Goal: Task Accomplishment & Management: Manage account settings

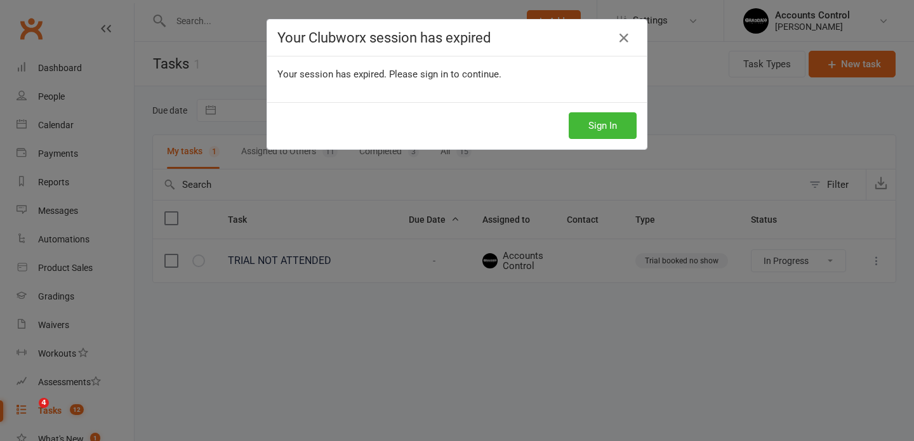
select select "started"
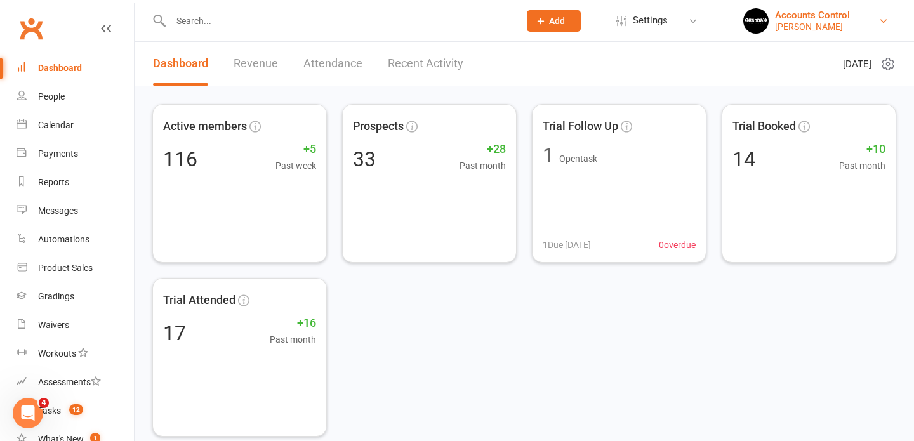
click at [850, 15] on div "Accounts Control" at bounding box center [812, 15] width 75 height 11
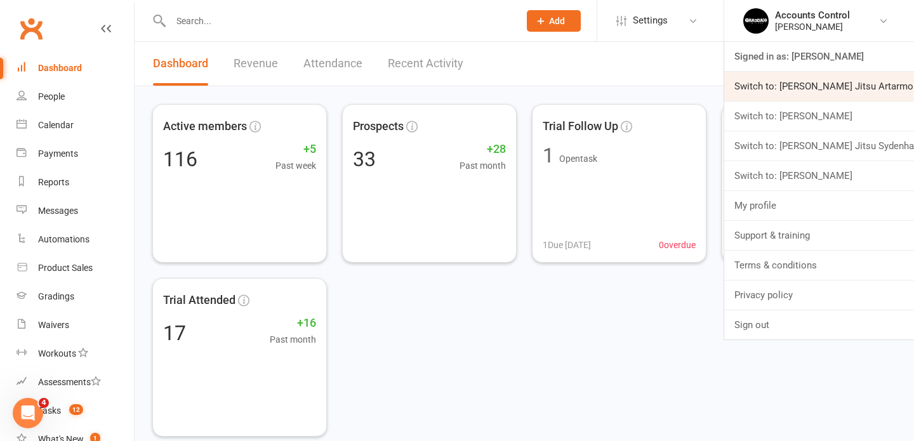
click at [837, 89] on link "Switch to: Braddah Jiu Jitsu Artarmon" at bounding box center [819, 86] width 190 height 29
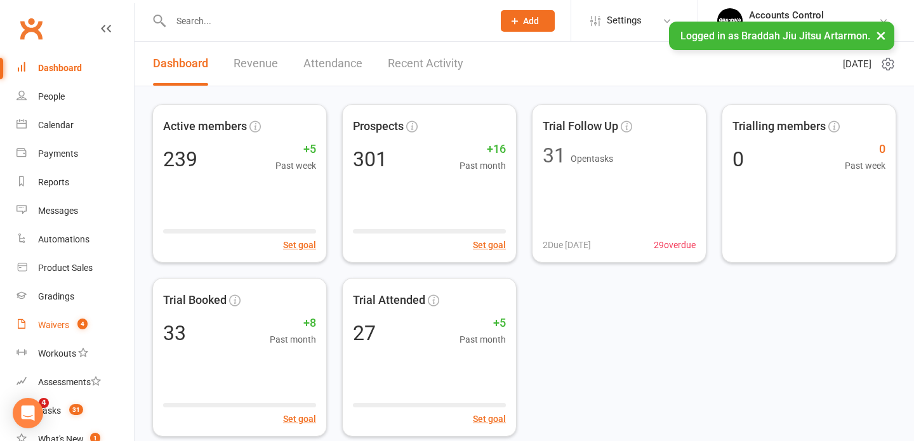
click at [62, 321] on div "Waivers" at bounding box center [53, 325] width 31 height 10
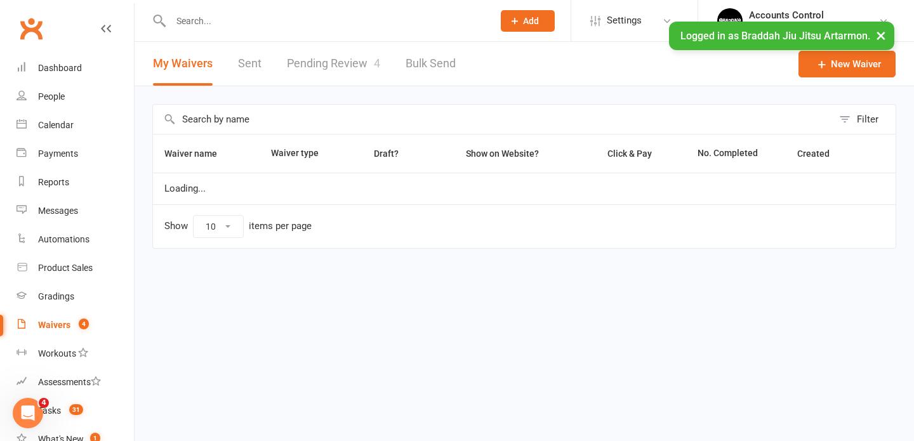
select select "50"
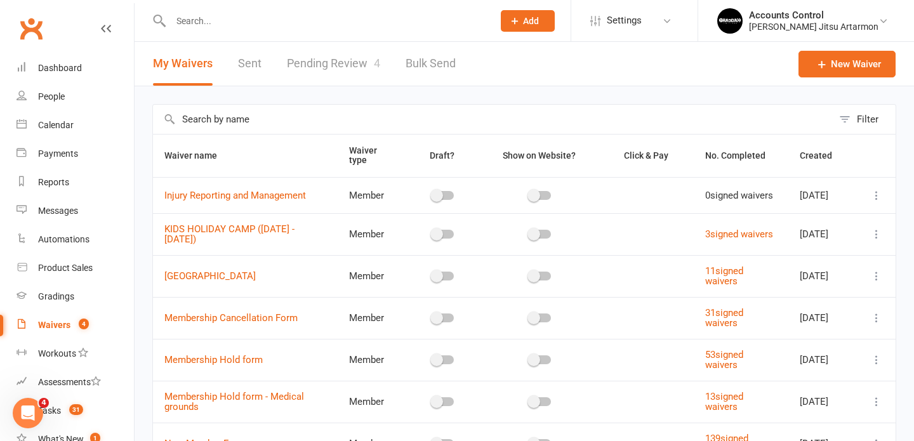
click at [342, 72] on link "Pending Review 4" at bounding box center [333, 64] width 93 height 44
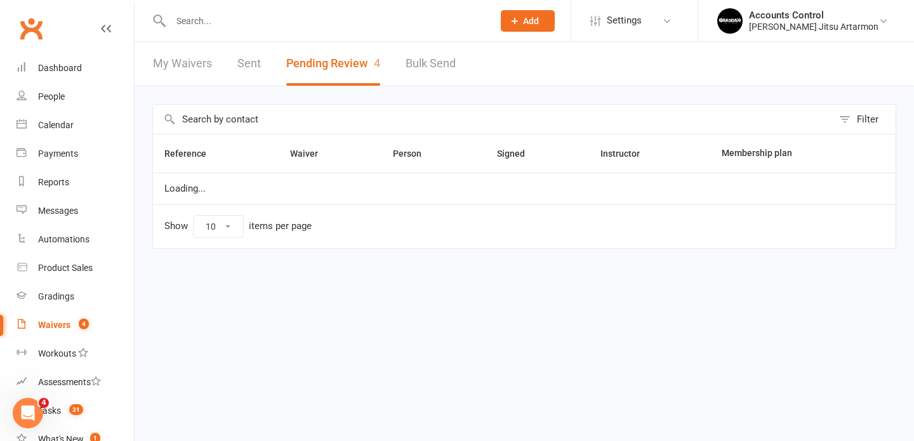
select select "50"
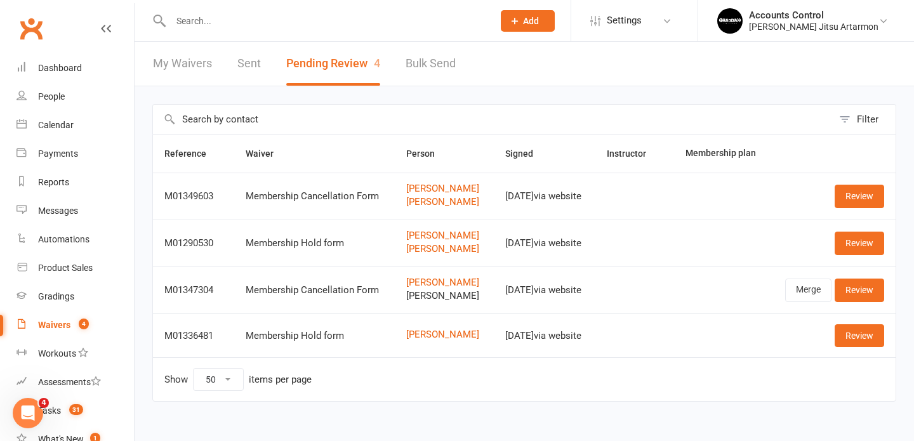
click at [251, 67] on link "Sent" at bounding box center [248, 64] width 23 height 44
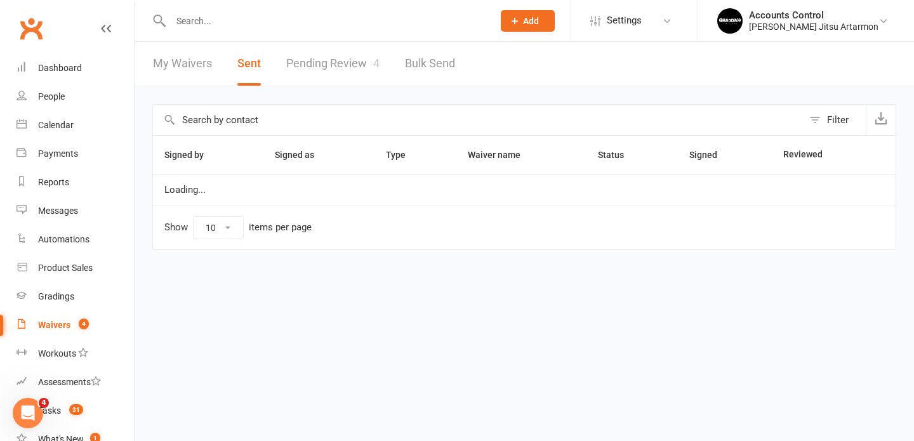
select select "100"
click at [178, 65] on link "My Waivers" at bounding box center [182, 64] width 59 height 44
select select "50"
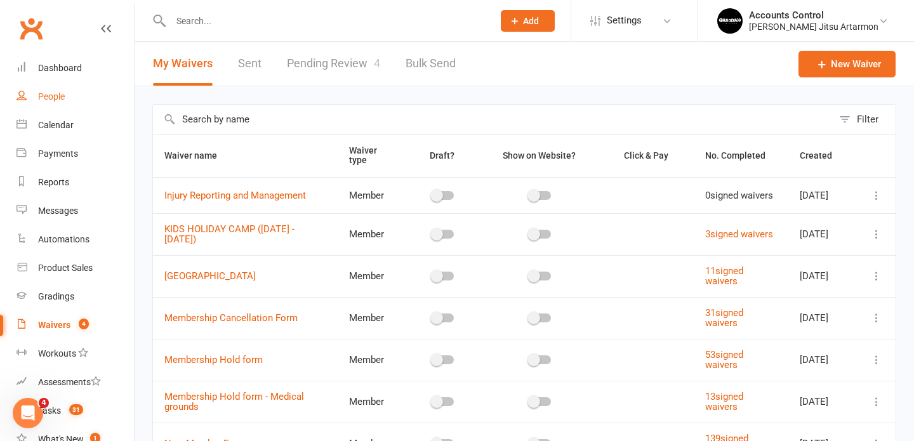
click at [51, 96] on div "People" at bounding box center [51, 96] width 27 height 10
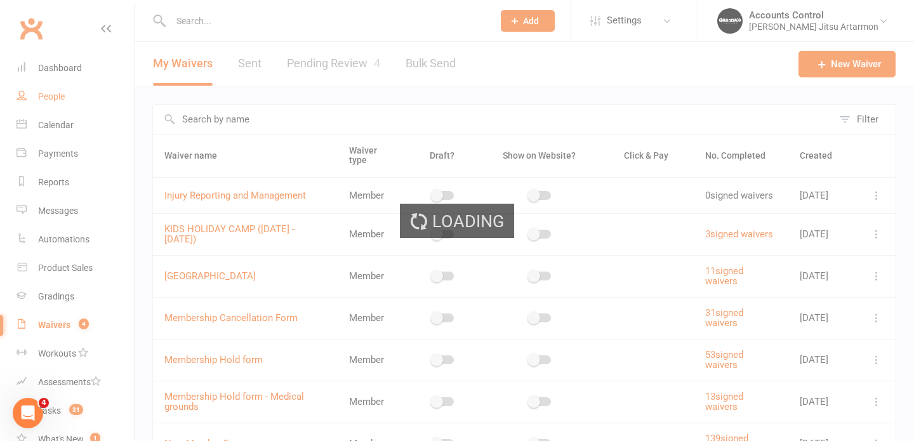
select select "100"
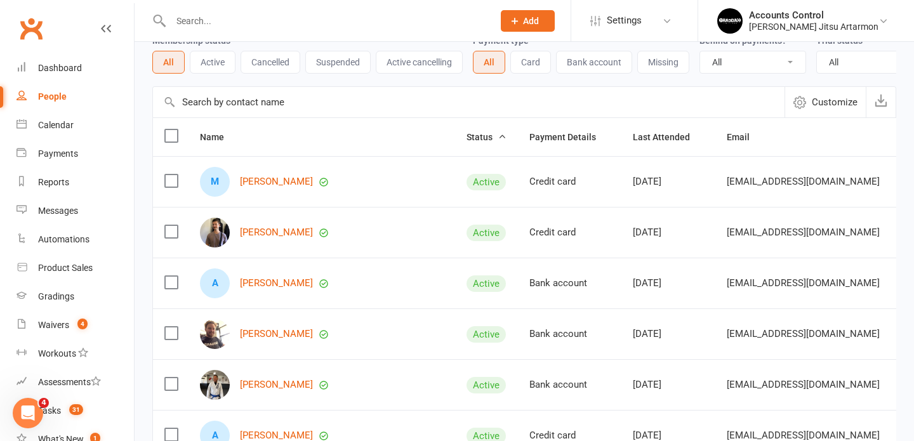
scroll to position [28, 0]
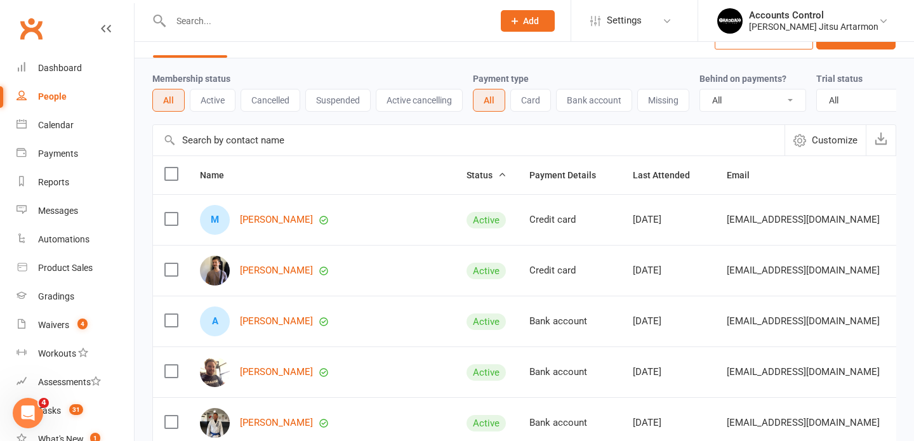
click at [315, 18] on input "text" at bounding box center [325, 21] width 317 height 18
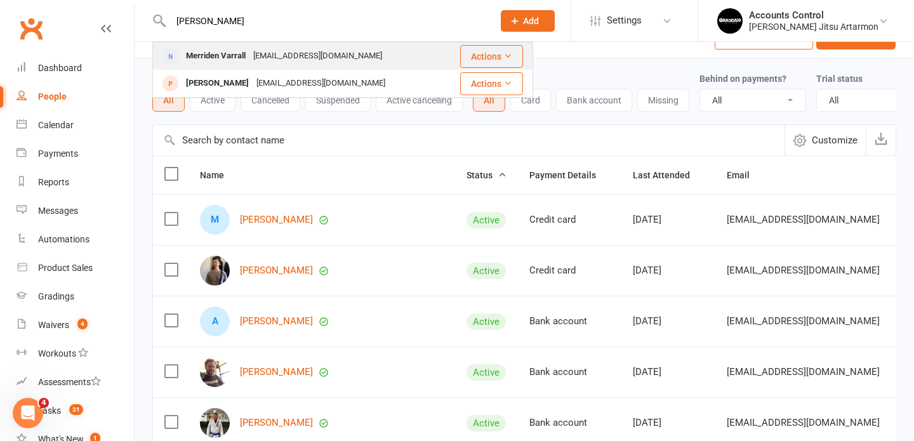
type input "merri"
click at [211, 55] on div "Merriden Varrall" at bounding box center [215, 56] width 67 height 18
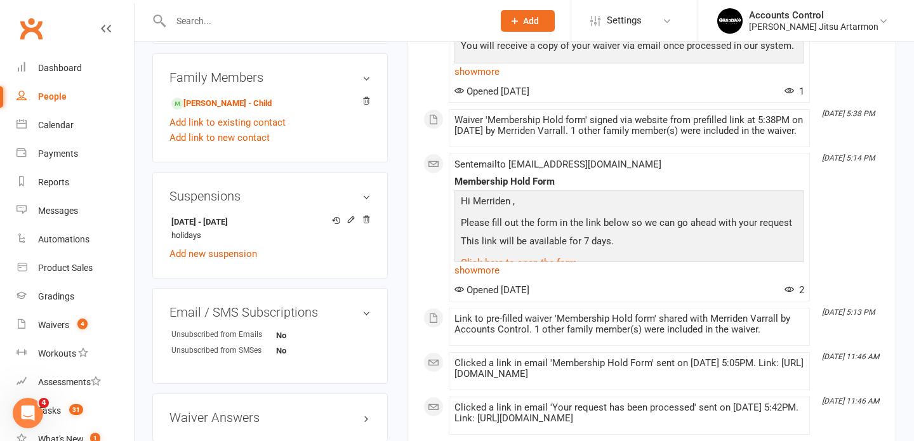
scroll to position [583, 0]
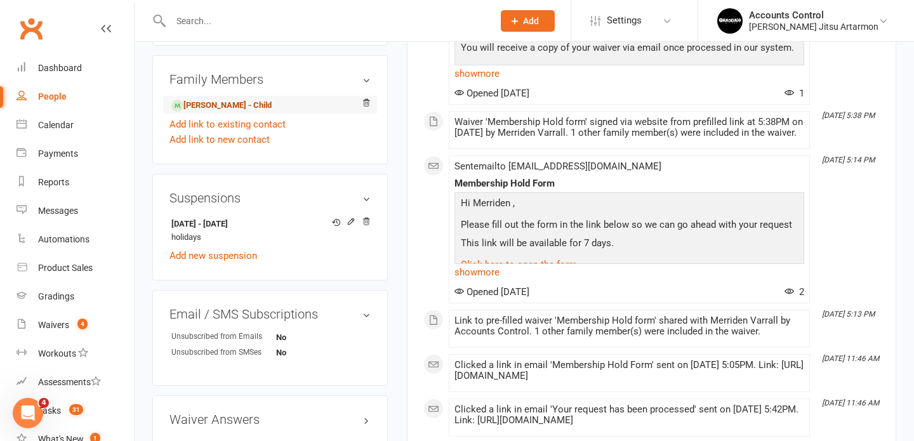
click at [241, 99] on link "Ettie Varrall - Child" at bounding box center [221, 105] width 100 height 13
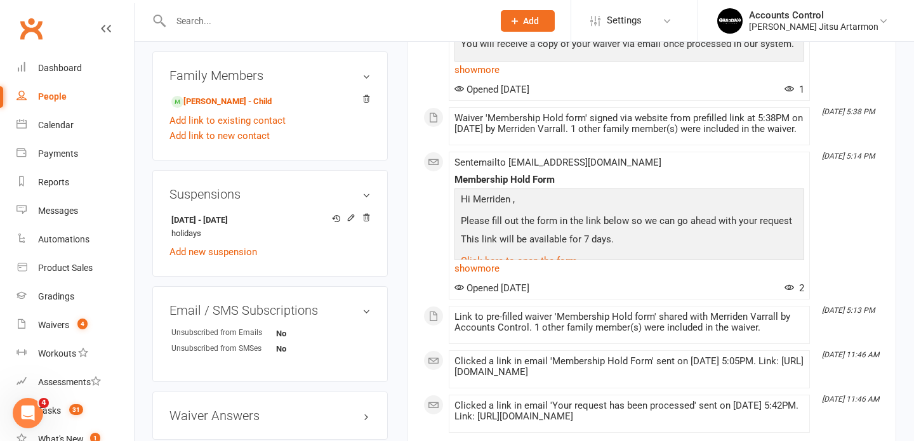
click at [217, 22] on input "text" at bounding box center [325, 21] width 317 height 18
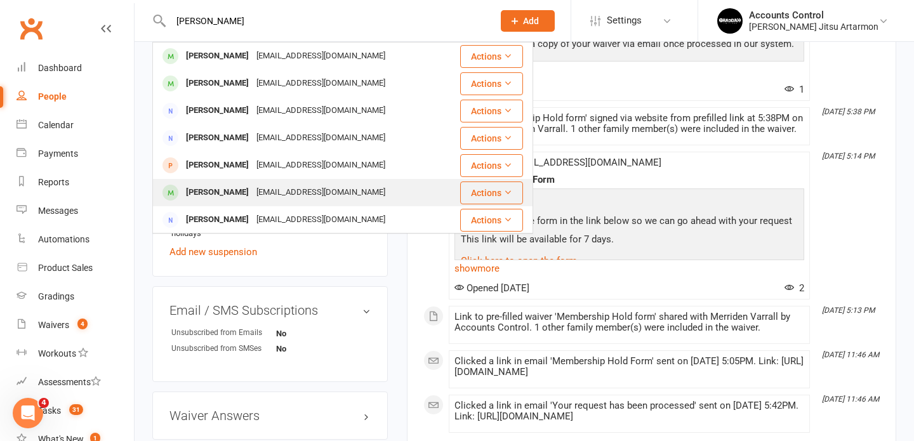
type input "daniel"
click at [234, 196] on div "Daniel O’Connell" at bounding box center [217, 192] width 70 height 18
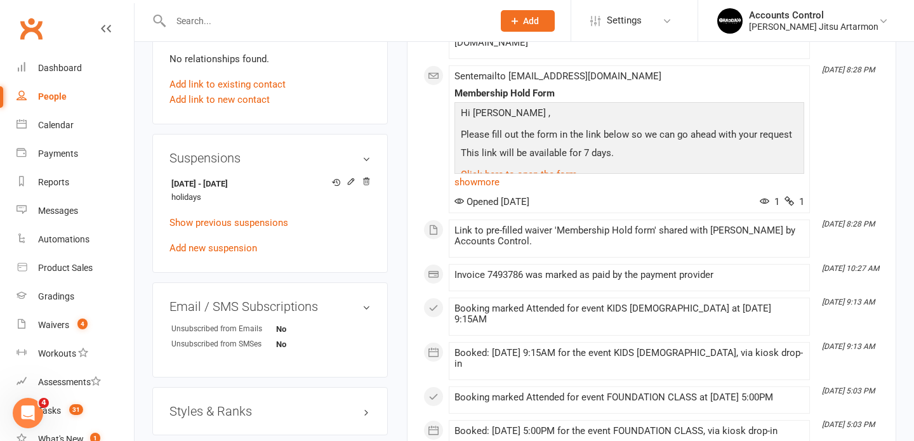
scroll to position [682, 0]
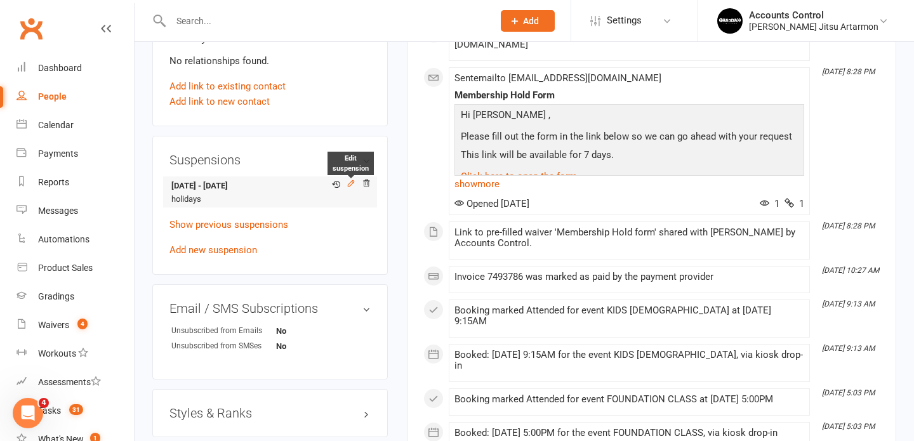
click at [351, 180] on icon at bounding box center [351, 183] width 9 height 9
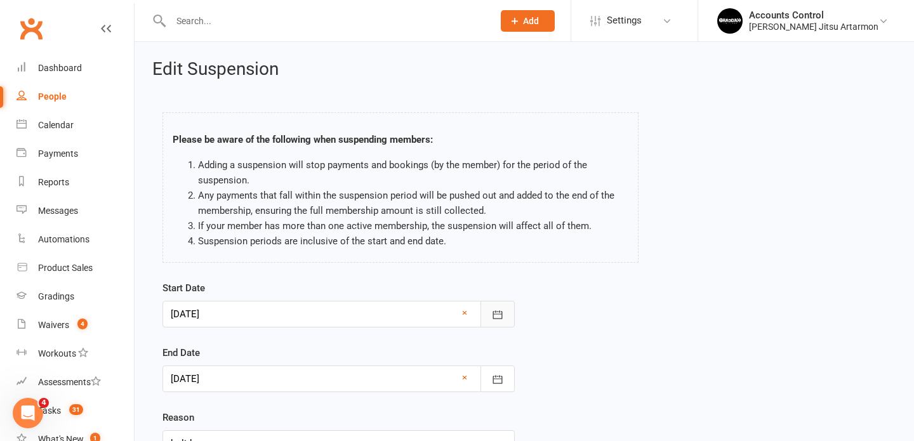
click at [494, 315] on icon "button" at bounding box center [497, 314] width 13 height 13
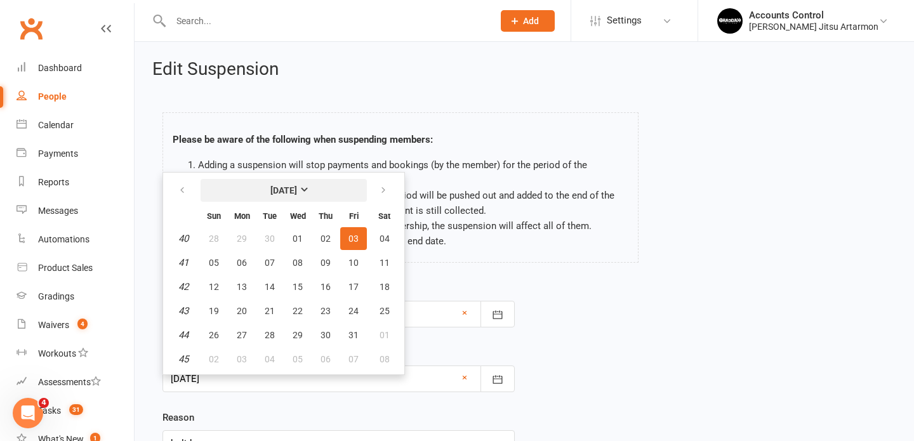
click at [312, 193] on button "October 2025" at bounding box center [284, 190] width 166 height 23
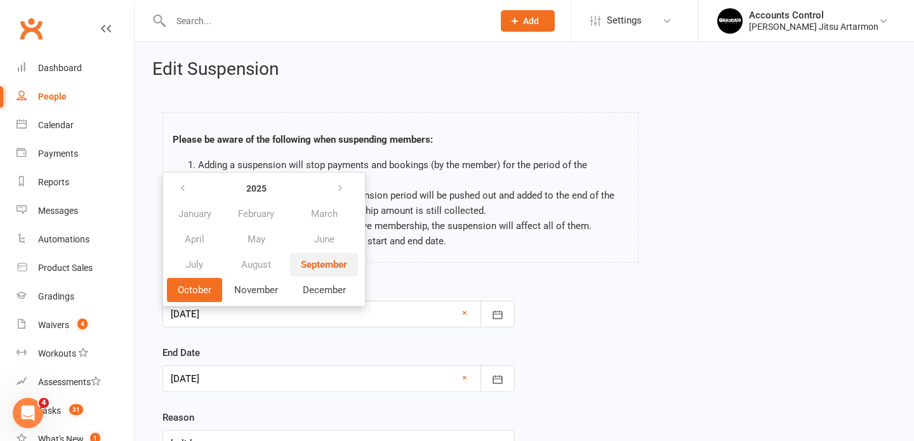
click at [321, 260] on span "September" at bounding box center [324, 264] width 46 height 11
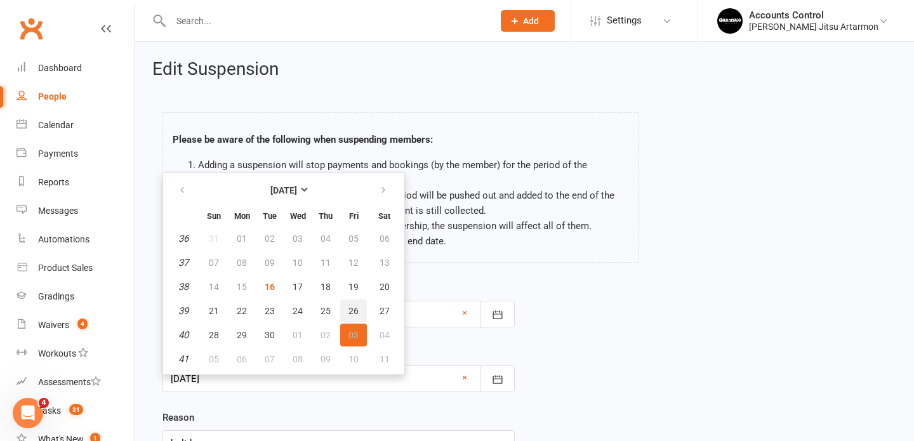
click at [352, 310] on span "26" at bounding box center [353, 311] width 10 height 10
type input "26 Sep 2025"
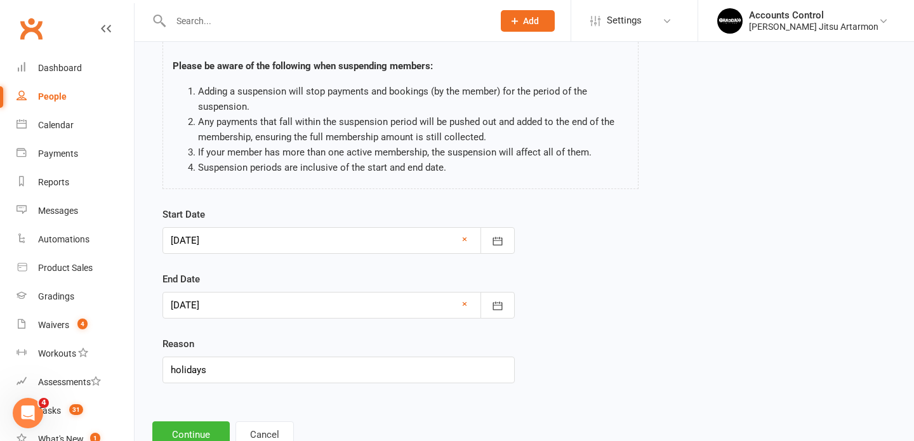
scroll to position [117, 0]
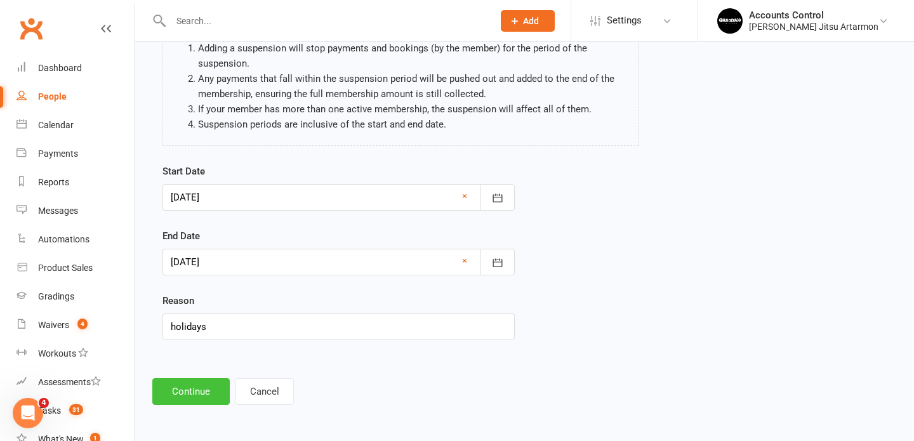
click at [198, 394] on button "Continue" at bounding box center [190, 391] width 77 height 27
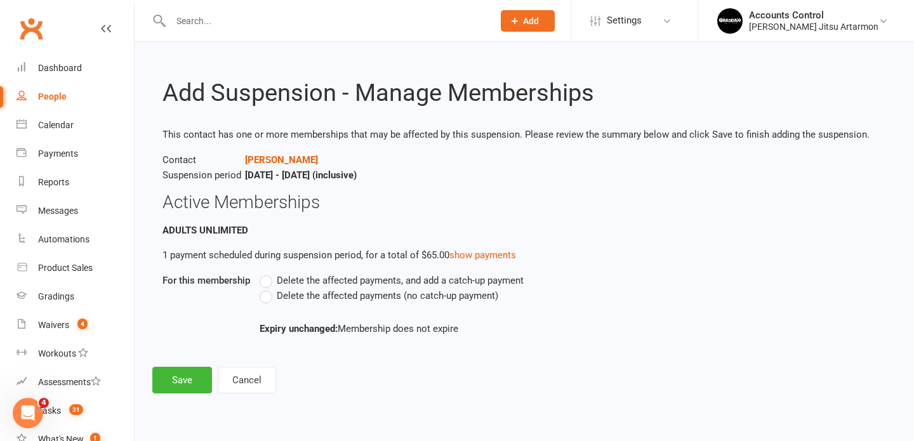
click at [268, 296] on label "Delete the affected payments (no catch-up payment)" at bounding box center [379, 295] width 239 height 15
click at [268, 288] on input "Delete the affected payments (no catch-up payment)" at bounding box center [264, 288] width 8 height 0
click at [175, 383] on button "Save" at bounding box center [182, 380] width 60 height 27
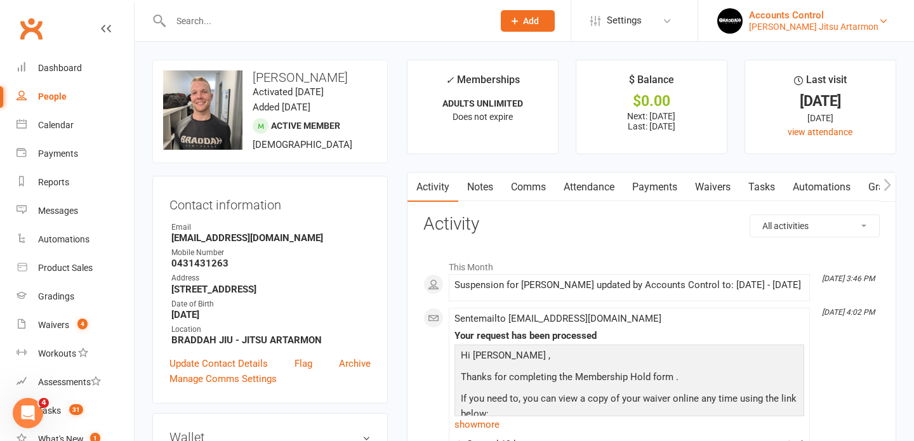
click at [831, 30] on div "Braddah Jiu Jitsu Artarmon" at bounding box center [813, 26] width 129 height 11
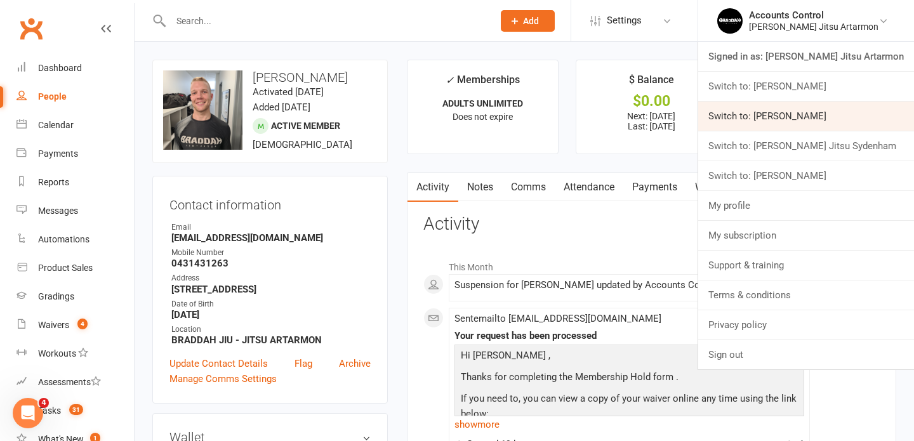
click at [837, 116] on link "Switch to: Braddah Jiu Jitsu Maroubra" at bounding box center [806, 116] width 216 height 29
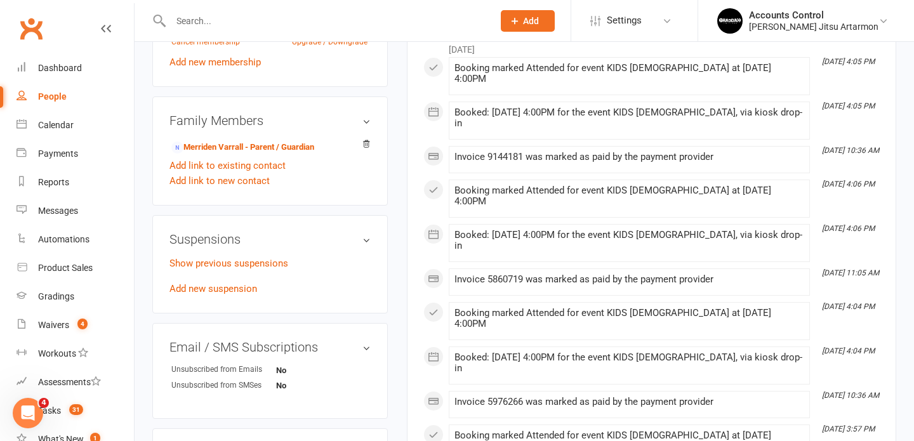
scroll to position [618, 0]
click at [240, 285] on link "Add new suspension" at bounding box center [213, 287] width 88 height 11
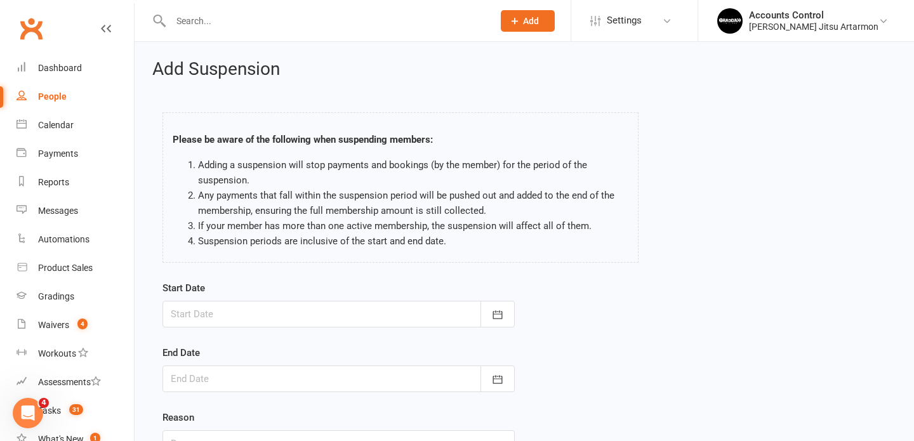
click at [260, 314] on div at bounding box center [338, 314] width 352 height 27
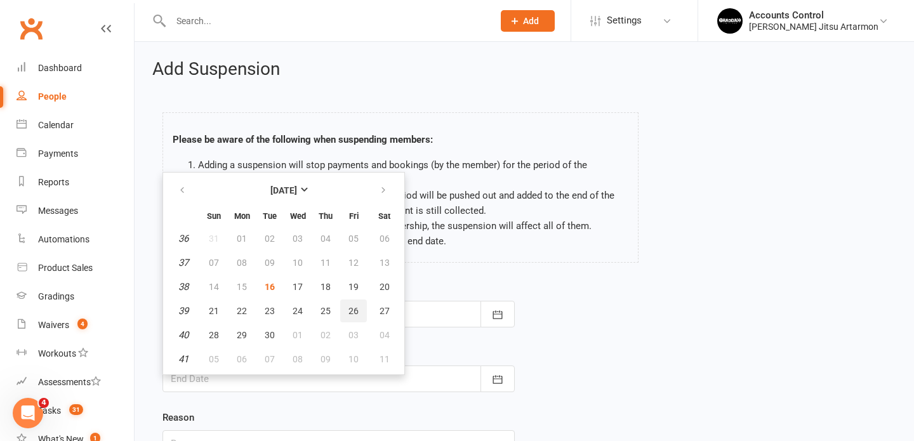
click at [349, 308] on span "26" at bounding box center [353, 311] width 10 height 10
type input "[DATE]"
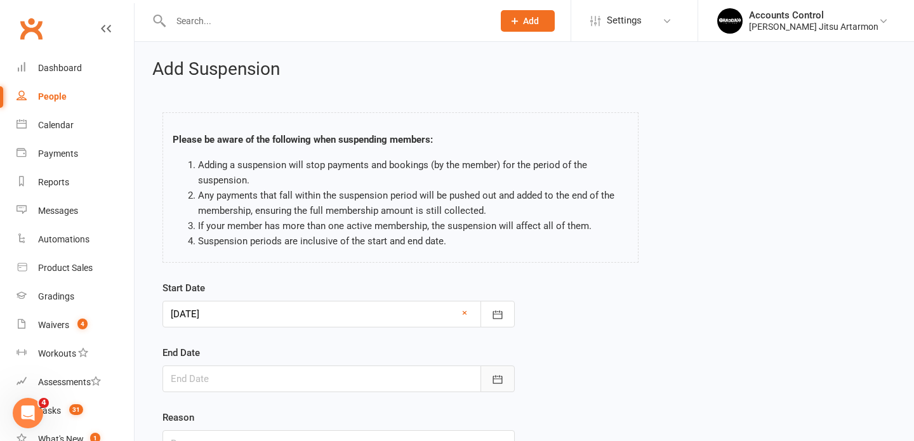
click at [500, 380] on icon "button" at bounding box center [497, 379] width 13 height 13
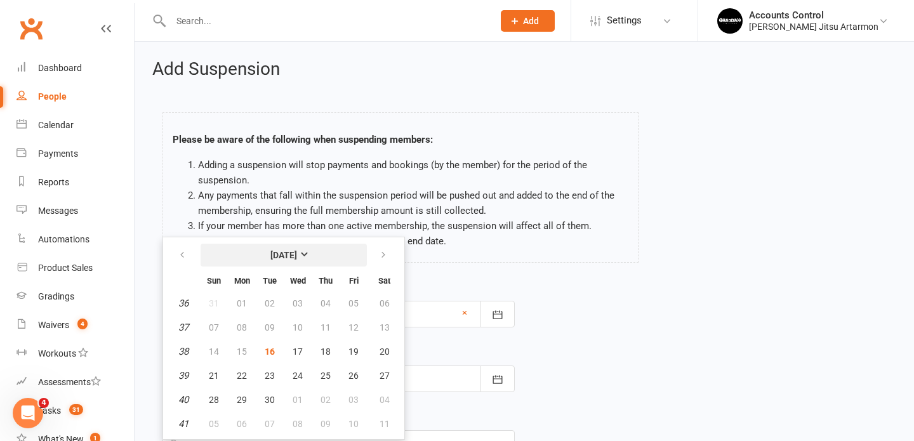
click at [297, 256] on strong "[DATE]" at bounding box center [283, 255] width 27 height 10
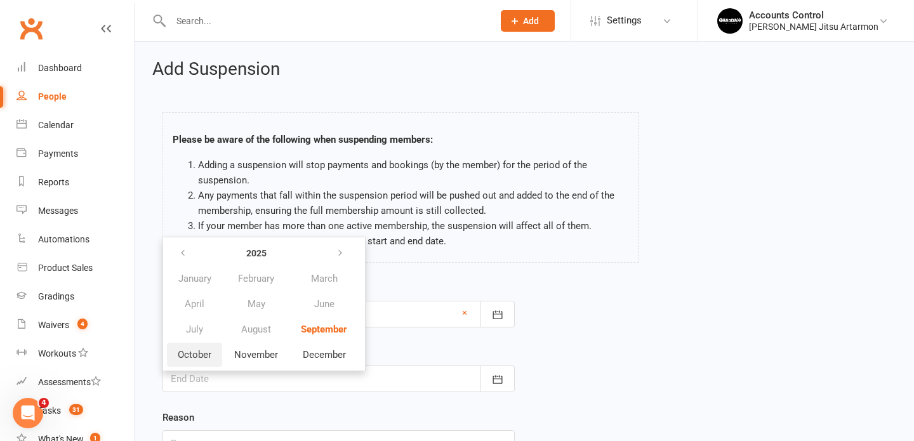
click at [195, 359] on span "October" at bounding box center [195, 354] width 34 height 11
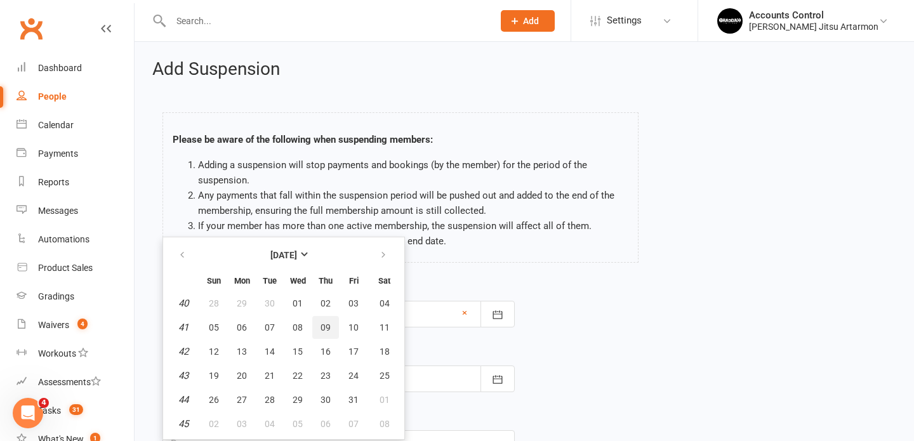
click at [326, 328] on span "09" at bounding box center [326, 327] width 10 height 10
type input "09 Oct 2025"
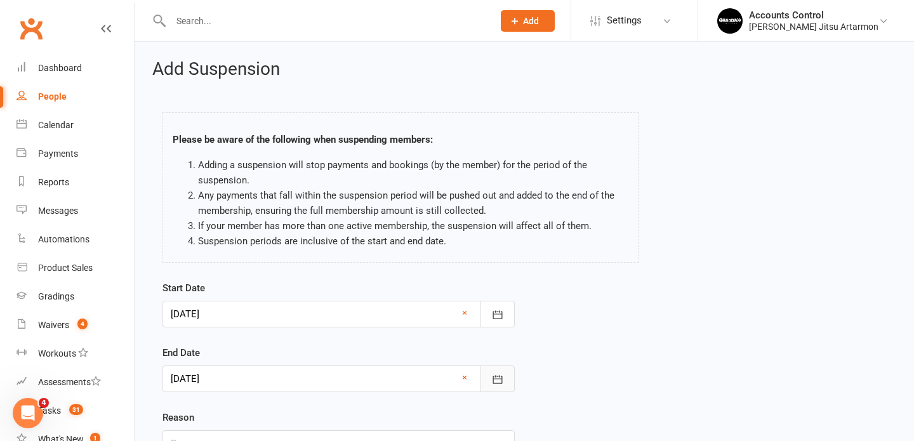
click at [501, 379] on icon "button" at bounding box center [497, 379] width 13 height 13
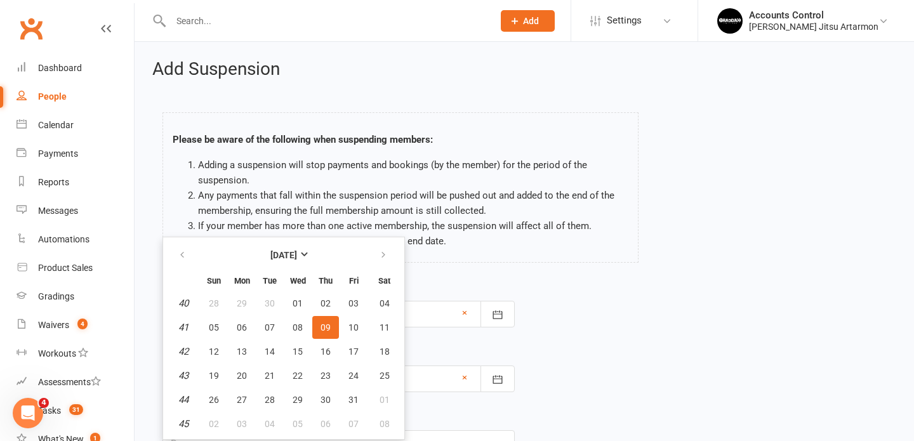
click at [586, 345] on div "Start Date 26 Sep 2025 September 2025 Sun Mon Tue Wed Thu Fri Sat 36 31 01 02 0…" at bounding box center [524, 378] width 743 height 194
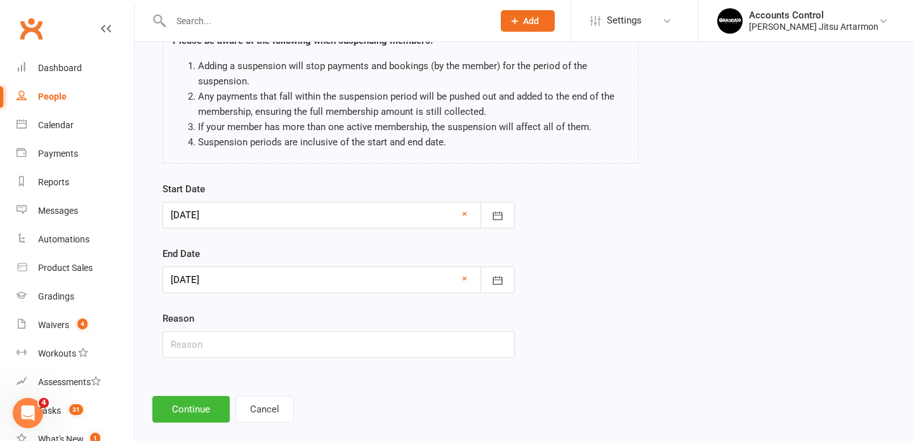
scroll to position [117, 0]
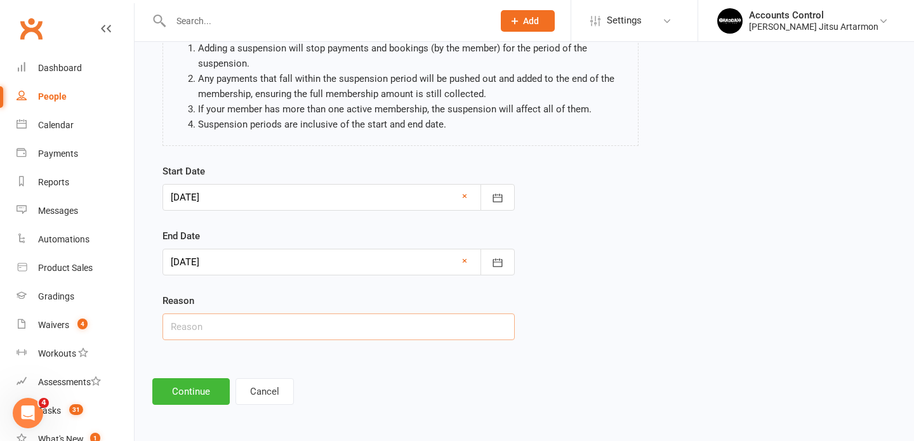
click at [442, 327] on input "text" at bounding box center [338, 327] width 352 height 27
type input "holidays"
click at [192, 394] on button "Continue" at bounding box center [190, 391] width 77 height 27
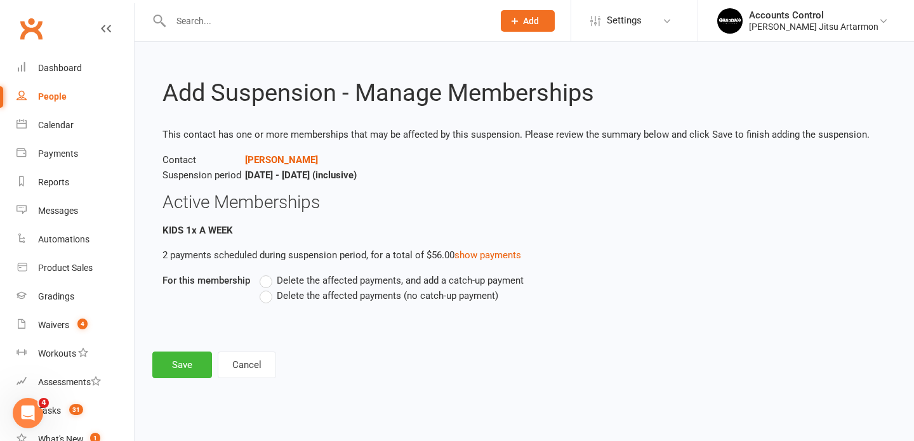
click at [268, 298] on label "Delete the affected payments (no catch-up payment)" at bounding box center [379, 295] width 239 height 15
click at [268, 288] on input "Delete the affected payments (no catch-up payment)" at bounding box center [264, 288] width 8 height 0
click at [169, 366] on button "Save" at bounding box center [182, 365] width 60 height 27
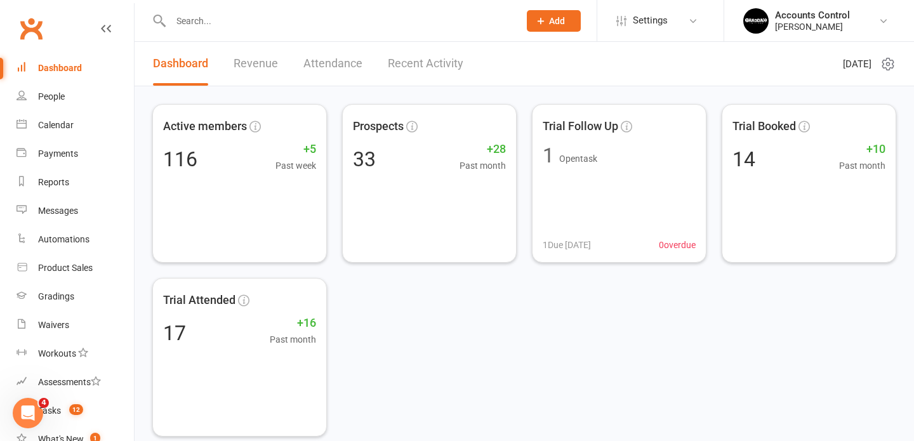
click at [227, 21] on input "text" at bounding box center [338, 21] width 343 height 18
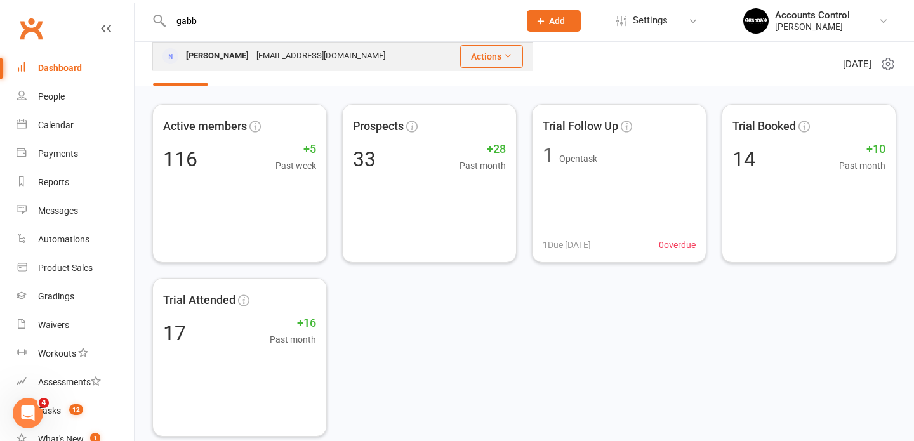
type input "gabb"
click at [253, 51] on div "[EMAIL_ADDRESS][DOMAIN_NAME]" at bounding box center [321, 56] width 136 height 18
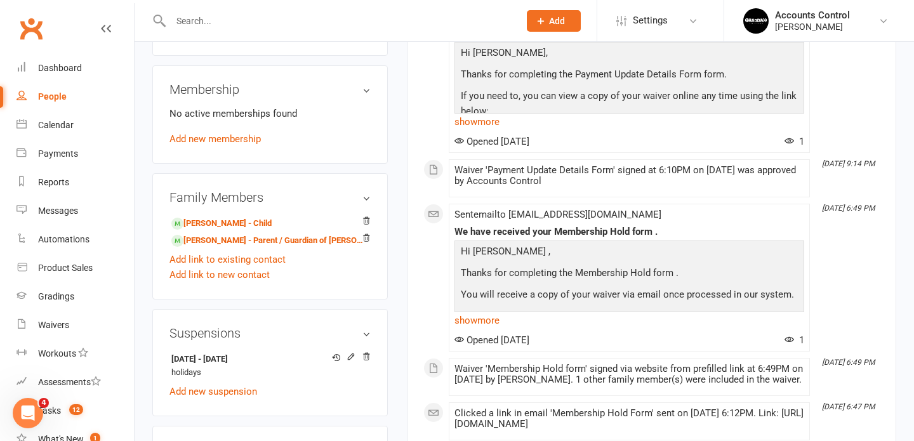
scroll to position [499, 0]
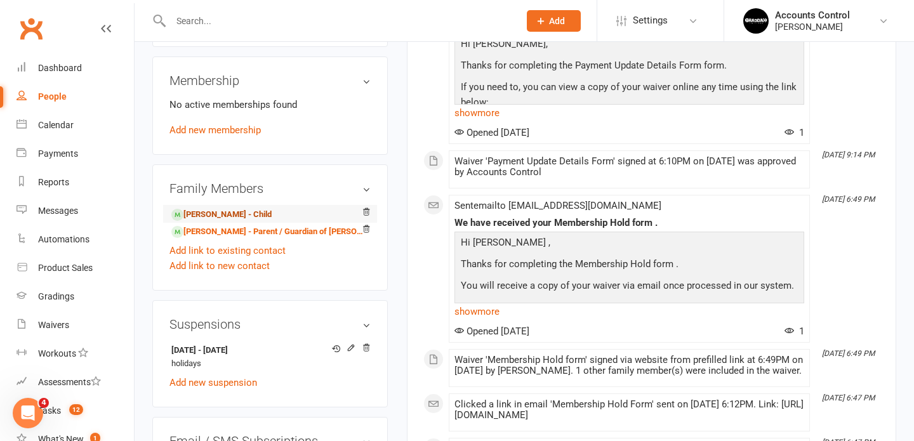
click at [262, 213] on link "Anthony Ajaka - Child" at bounding box center [221, 214] width 100 height 13
